Goal: Task Accomplishment & Management: Use online tool/utility

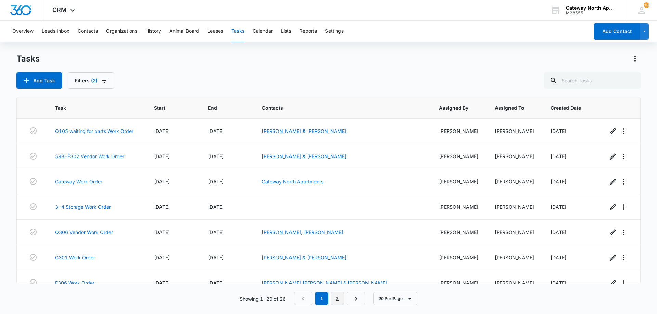
click at [338, 298] on link "2" at bounding box center [337, 298] width 13 height 13
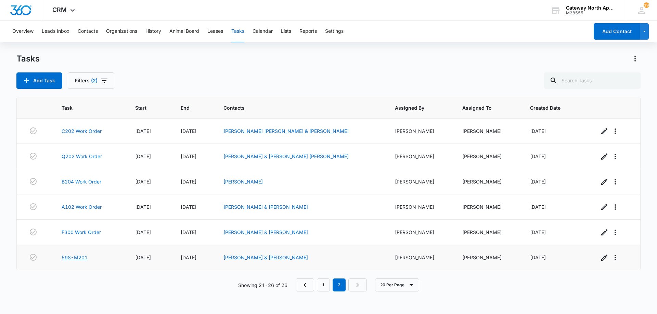
click at [84, 257] on link "598-M201" at bounding box center [75, 257] width 26 height 7
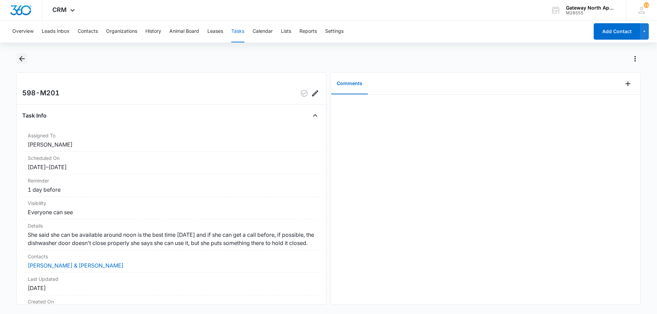
click at [23, 58] on icon "Back" at bounding box center [22, 59] width 8 height 8
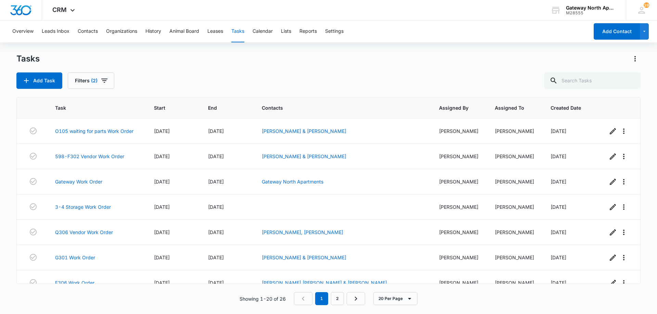
click at [141, 71] on div "Tasks Add Task Filters (2)" at bounding box center [328, 71] width 624 height 36
